Goal: Navigation & Orientation: Go to known website

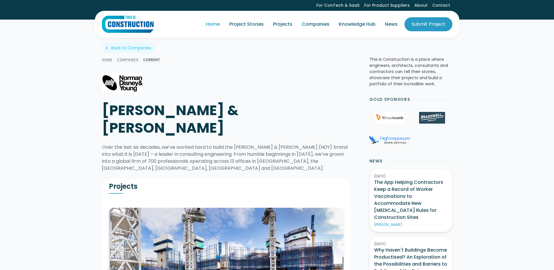
click at [216, 23] on link "Home" at bounding box center [212, 24] width 23 height 16
